Goal: Task Accomplishment & Management: Manage account settings

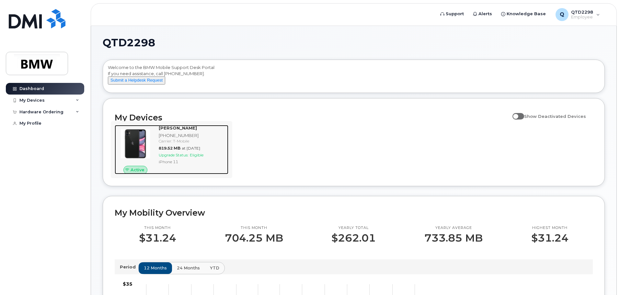
click at [188, 157] on span "Upgrade Status:" at bounding box center [174, 154] width 30 height 5
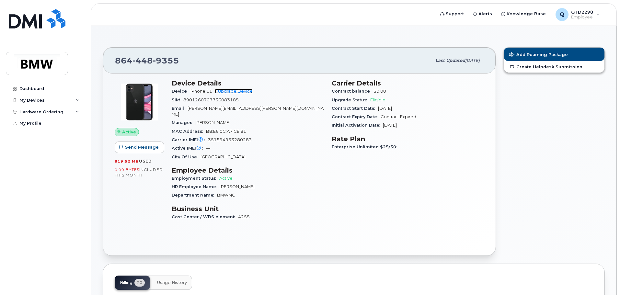
click at [241, 91] on link "+ Upgrade Device" at bounding box center [234, 91] width 38 height 5
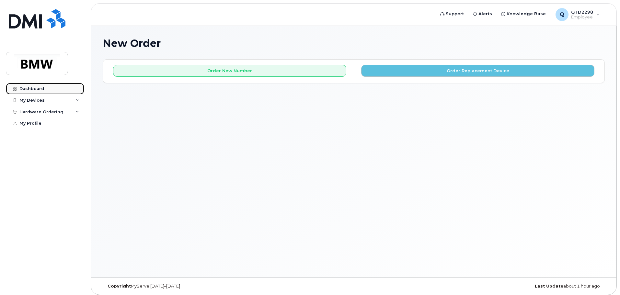
click at [31, 90] on div "Dashboard" at bounding box center [31, 88] width 25 height 5
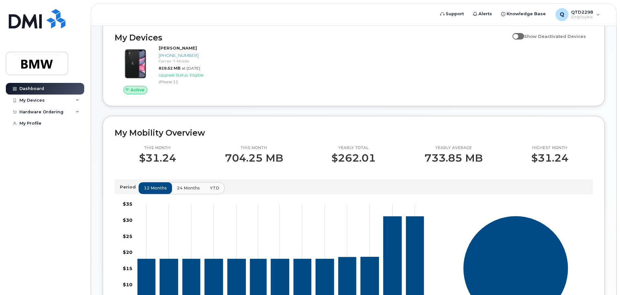
scroll to position [97, 0]
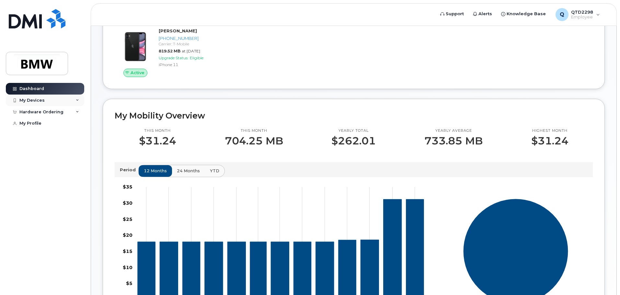
click at [51, 101] on div "My Devices" at bounding box center [45, 101] width 78 height 12
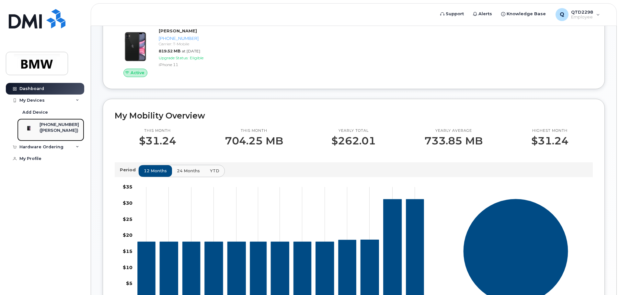
click at [55, 130] on div "([PERSON_NAME])" at bounding box center [58, 131] width 39 height 6
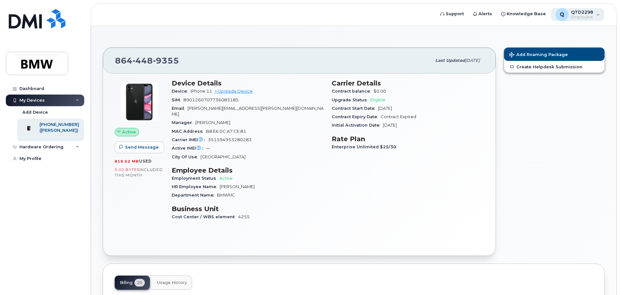
click at [599, 14] on div "Q QTD2298 Employee" at bounding box center [577, 14] width 53 height 13
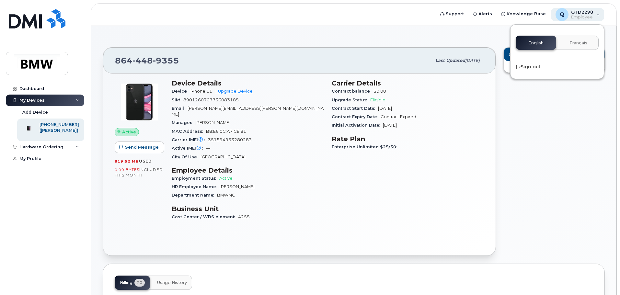
click at [599, 15] on div "Q QTD2298 Employee" at bounding box center [577, 14] width 53 height 13
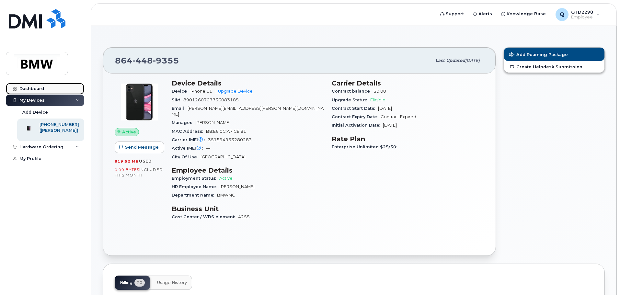
click at [33, 87] on div "Dashboard" at bounding box center [31, 88] width 25 height 5
